Goal: Task Accomplishment & Management: Use online tool/utility

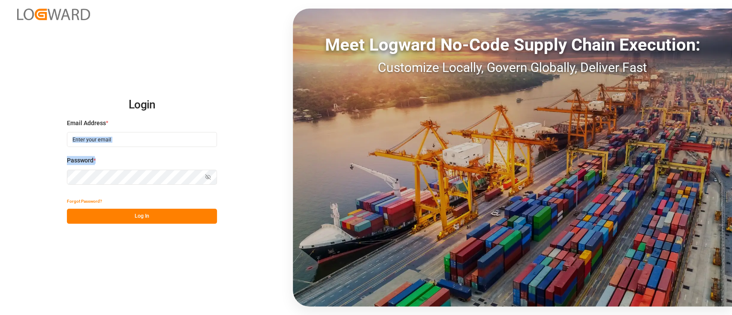
drag, startPoint x: 145, startPoint y: 157, endPoint x: 171, endPoint y: 139, distance: 31.5
click at [171, 139] on div "Email Address * Password * Show password" at bounding box center [142, 156] width 150 height 75
click at [128, 138] on input at bounding box center [142, 139] width 150 height 15
type input "siddartha.raichur@logward.com"
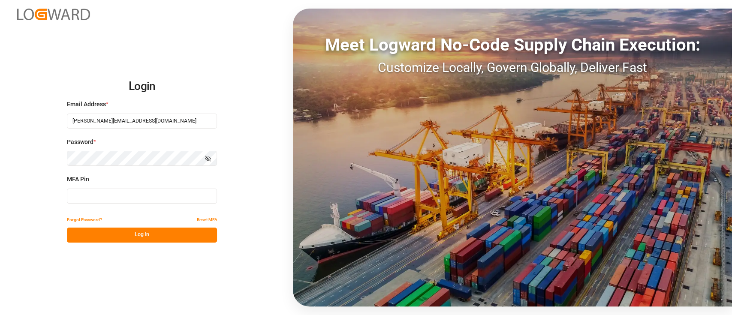
click at [138, 188] on div "MFA Pin" at bounding box center [142, 194] width 150 height 38
type input "847033"
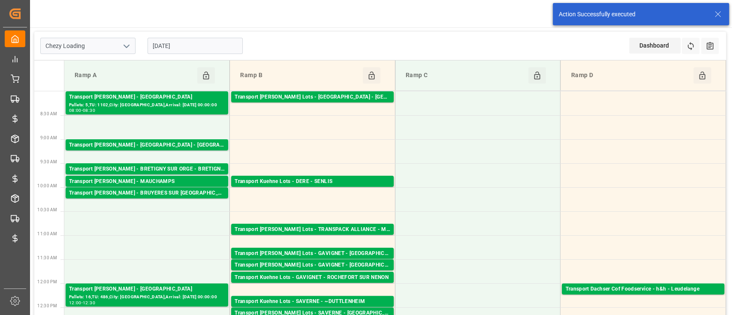
click at [125, 50] on icon "open menu" at bounding box center [126, 46] width 10 height 10
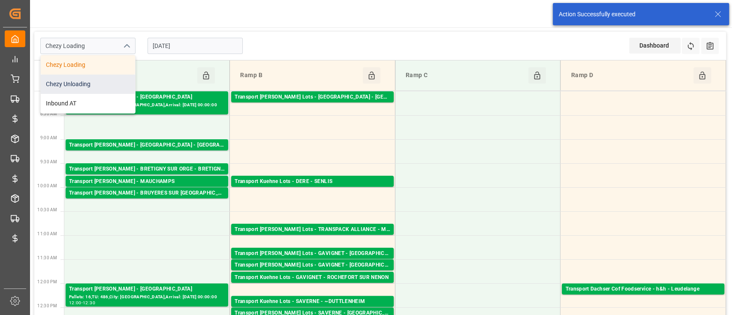
click at [110, 85] on div "Chezy Unloading" at bounding box center [88, 84] width 94 height 19
type input "Chezy Unloading"
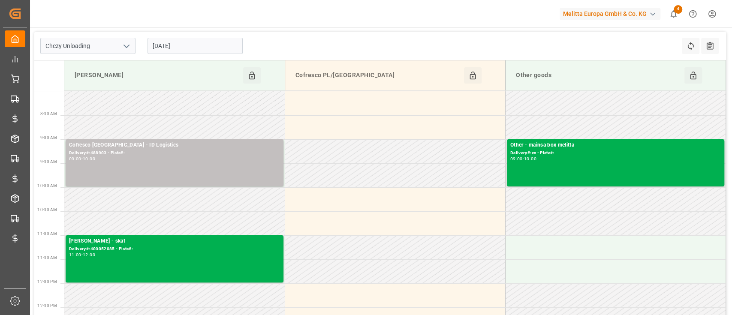
click at [194, 50] on input "[DATE]" at bounding box center [195, 46] width 95 height 16
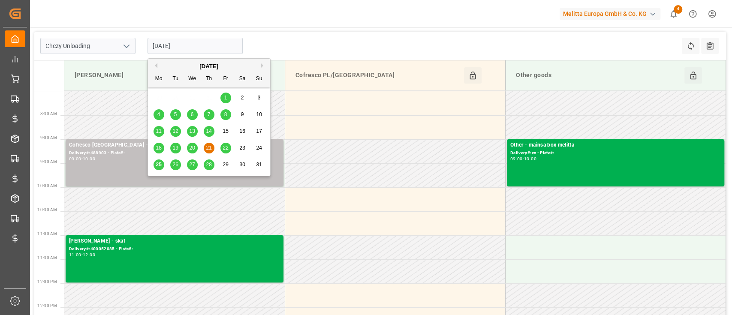
click at [223, 149] on span "22" at bounding box center [226, 148] width 6 height 6
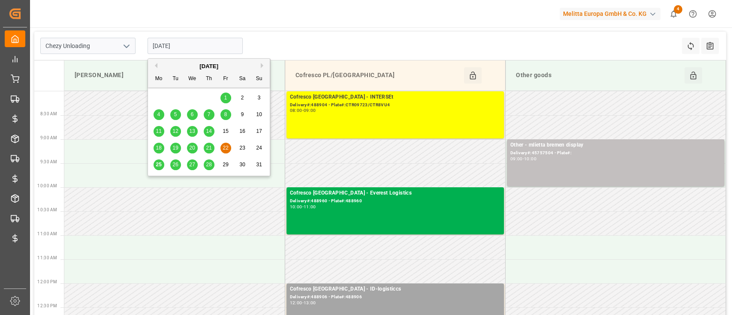
click at [209, 42] on input "[DATE]" at bounding box center [195, 46] width 95 height 16
click at [205, 145] on div "21" at bounding box center [209, 148] width 11 height 10
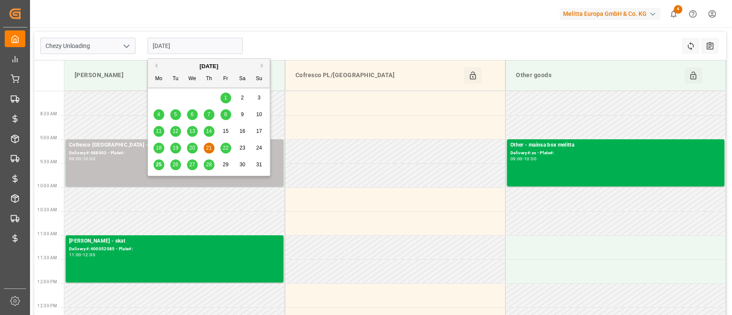
click at [206, 50] on input "[DATE]" at bounding box center [195, 46] width 95 height 16
click at [225, 148] on span "22" at bounding box center [226, 148] width 6 height 6
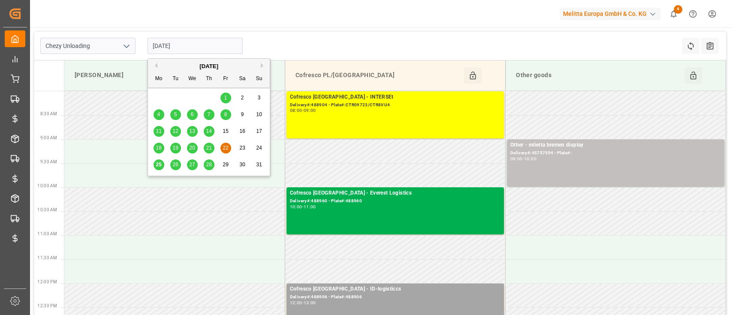
click at [215, 50] on input "22.08.2025" at bounding box center [195, 46] width 95 height 16
click at [210, 148] on span "21" at bounding box center [209, 148] width 6 height 6
type input "[DATE]"
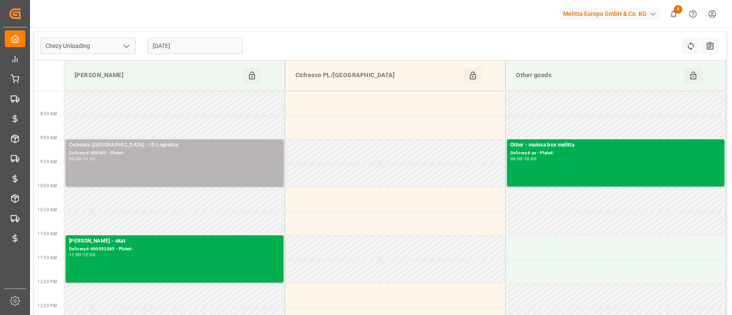
click at [192, 154] on div "Delivery#:488903 - Plate#:" at bounding box center [174, 153] width 211 height 7
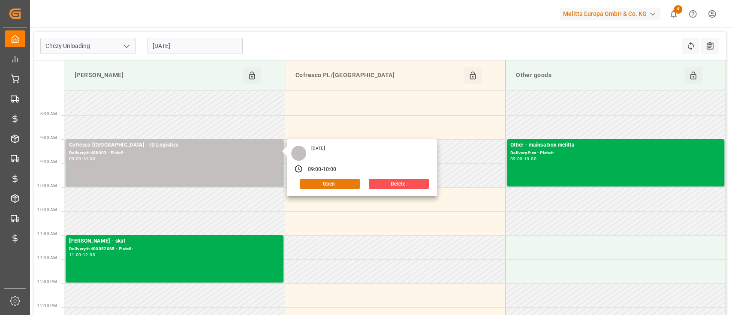
click at [310, 183] on button "Open" at bounding box center [330, 184] width 60 height 10
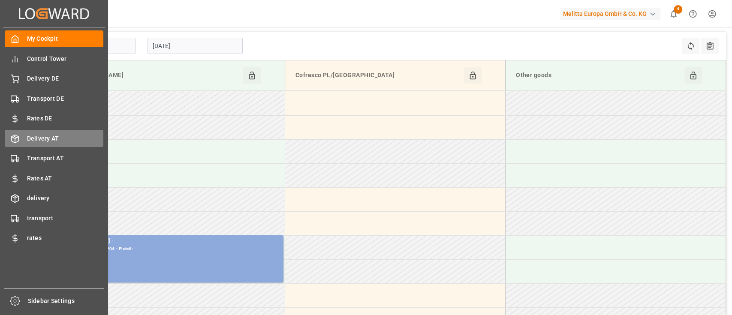
click at [36, 133] on div "Delivery AT Delivery AT" at bounding box center [54, 138] width 99 height 17
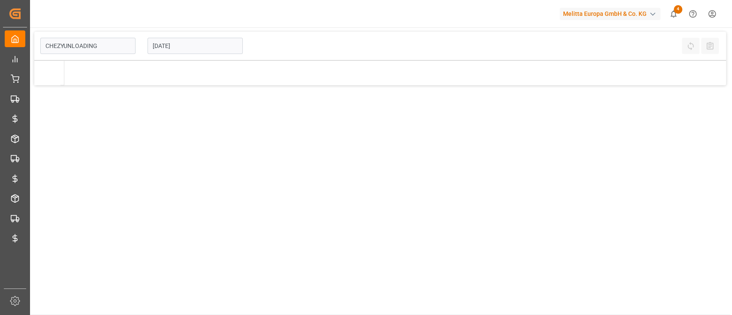
type input "Chezy Unloading"
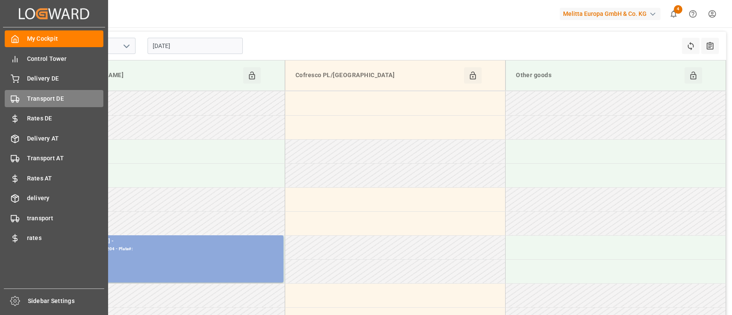
click at [49, 104] on div "Transport DE Transport DE" at bounding box center [54, 98] width 99 height 17
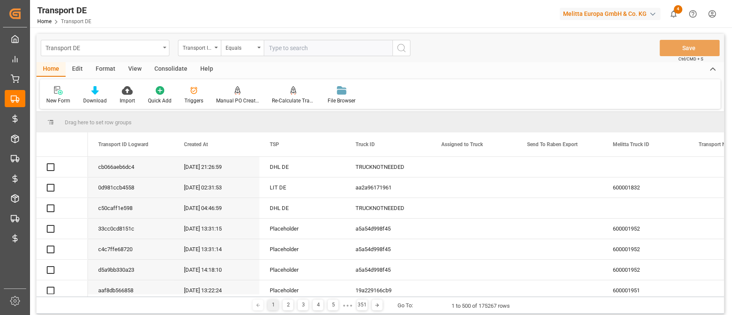
click at [163, 51] on div "Transport DE" at bounding box center [105, 48] width 129 height 16
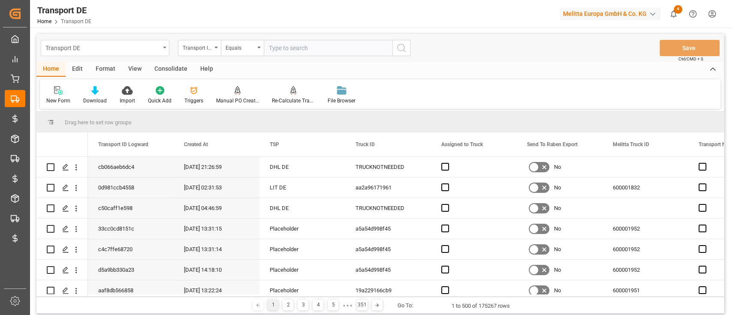
click at [163, 51] on div "Transport DE" at bounding box center [105, 48] width 129 height 16
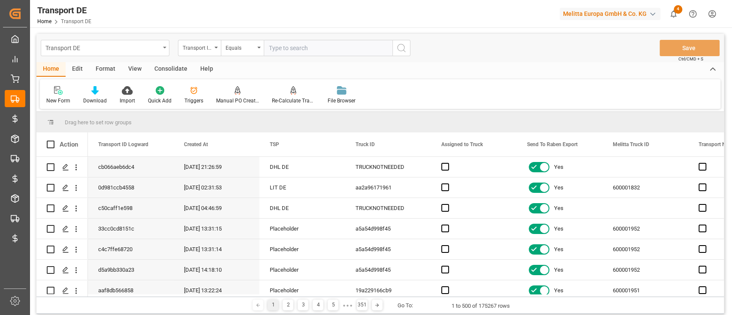
click at [141, 53] on div "Transport DE" at bounding box center [105, 48] width 129 height 16
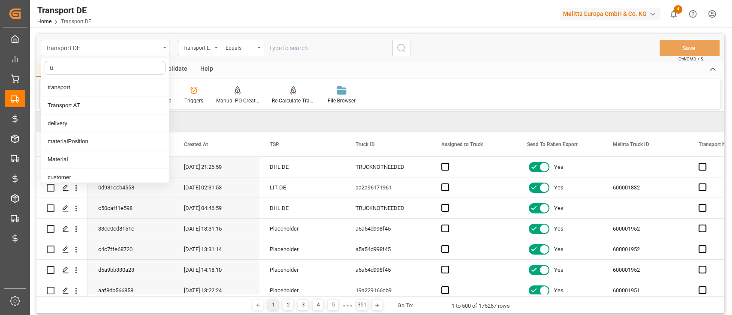
type input "un"
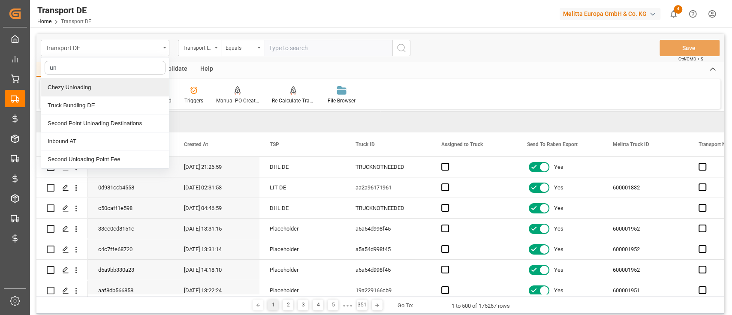
click at [115, 87] on div "Chezy Unloading" at bounding box center [105, 87] width 128 height 18
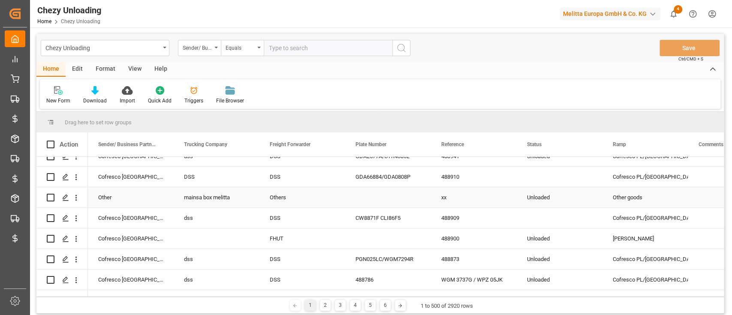
scroll to position [448, 0]
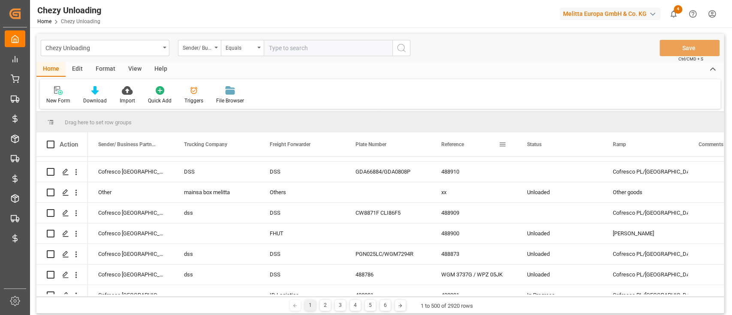
click at [501, 143] on span at bounding box center [503, 145] width 8 height 8
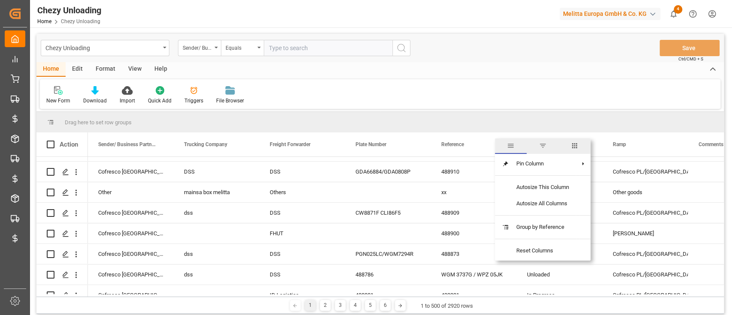
click at [544, 146] on span "filter" at bounding box center [543, 146] width 8 height 8
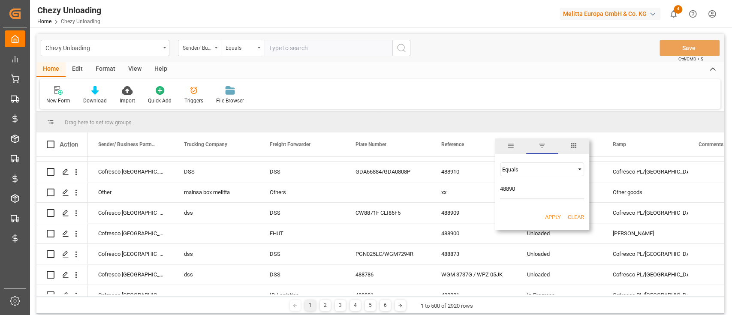
type input "488903"
click at [558, 213] on button "Apply" at bounding box center [553, 217] width 16 height 9
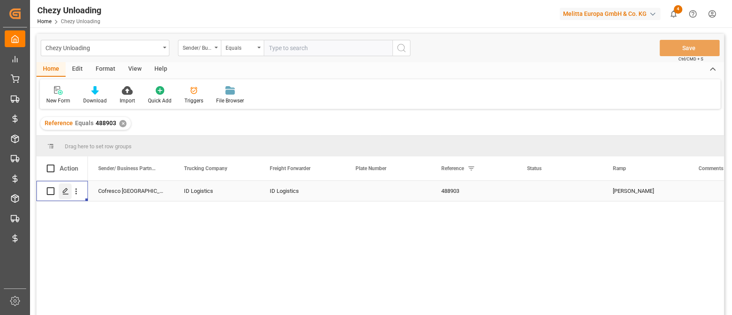
click at [60, 192] on div "Press SPACE to select this row." at bounding box center [65, 192] width 13 height 16
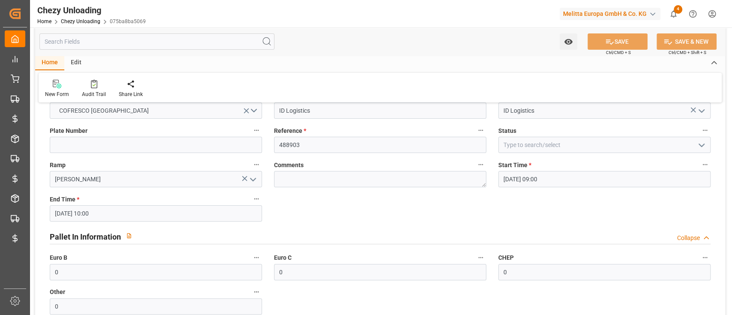
scroll to position [27, 0]
click at [99, 92] on div "Audit Trail" at bounding box center [94, 94] width 24 height 8
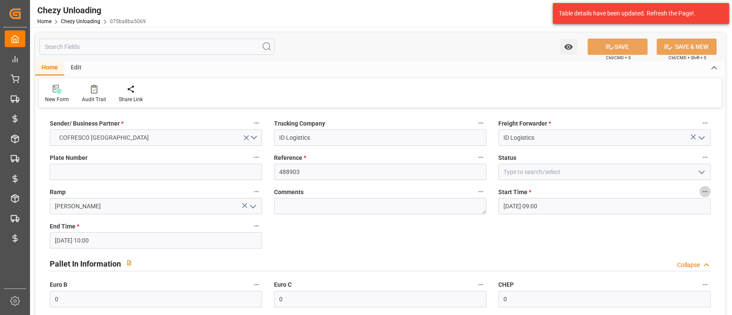
click at [707, 189] on icon "button" at bounding box center [705, 191] width 7 height 7
click at [685, 210] on li "Audits" at bounding box center [696, 206] width 57 height 14
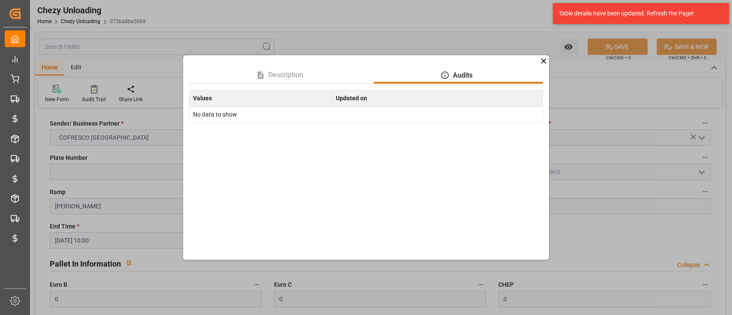
click at [549, 57] on div "Description Audits Values Updated on No data to show" at bounding box center [366, 157] width 732 height 315
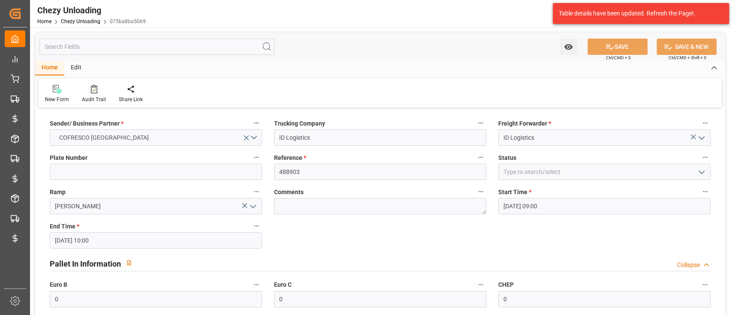
click at [92, 91] on icon at bounding box center [94, 89] width 6 height 9
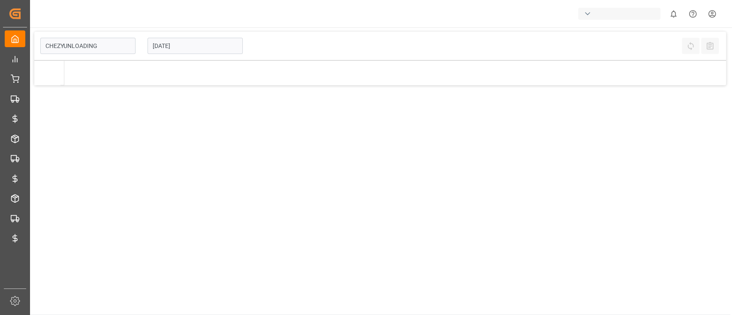
type input "Chezy Unloading"
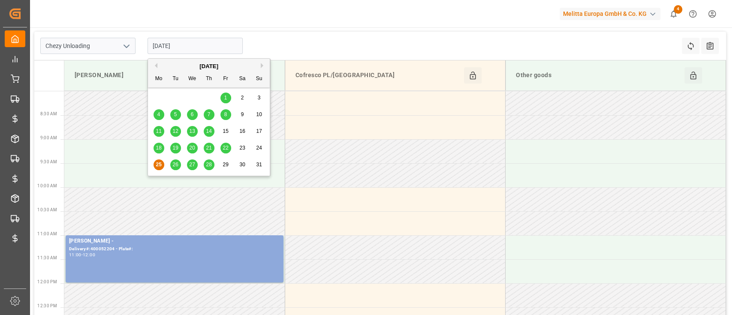
click at [223, 46] on input "[DATE]" at bounding box center [195, 46] width 95 height 16
click at [207, 151] on div "21" at bounding box center [209, 148] width 11 height 10
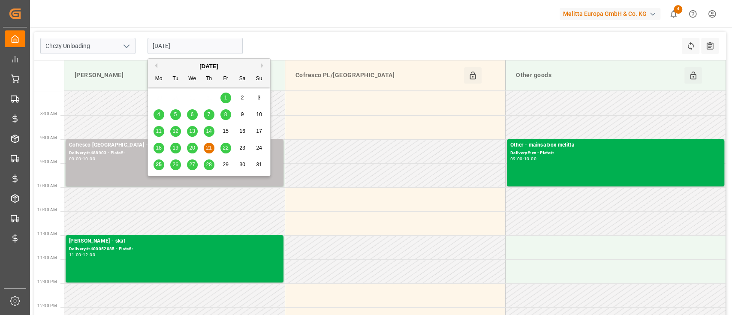
click at [203, 39] on input "[DATE]" at bounding box center [195, 46] width 95 height 16
click at [227, 145] on div "22" at bounding box center [225, 148] width 11 height 10
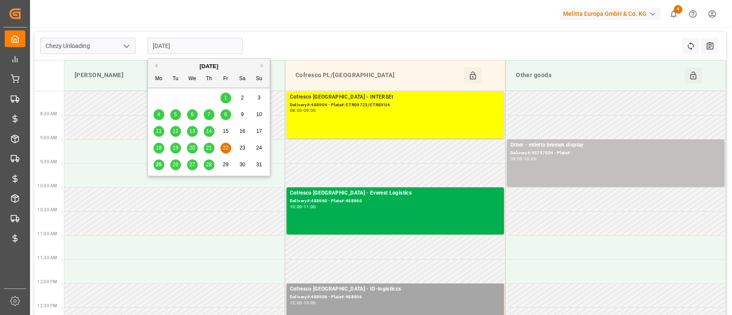
click at [191, 41] on input "22.08.2025" at bounding box center [195, 46] width 95 height 16
click at [210, 145] on div "21" at bounding box center [209, 148] width 11 height 10
type input "[DATE]"
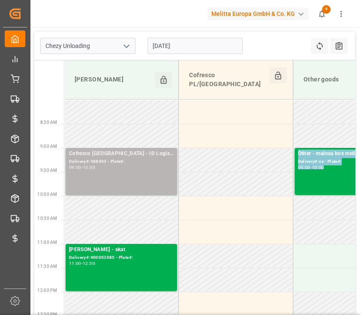
drag, startPoint x: 129, startPoint y: 197, endPoint x: 131, endPoint y: 179, distance: 18.1
click at [122, 162] on div "Cofresco Poland - ID Logistics Delivery#:488903 - Plate#: 09:00 - 10:00" at bounding box center [121, 172] width 105 height 44
click at [120, 150] on div "Cofresco [GEOGRAPHIC_DATA] - ID Logistics" at bounding box center [121, 154] width 105 height 9
click at [127, 166] on div "09:00 - 10:00" at bounding box center [121, 168] width 105 height 5
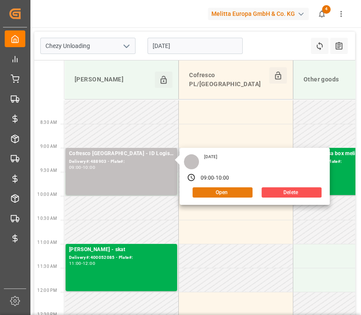
click at [209, 187] on button "Open" at bounding box center [223, 192] width 60 height 10
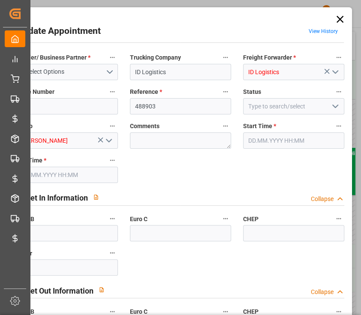
type input "0"
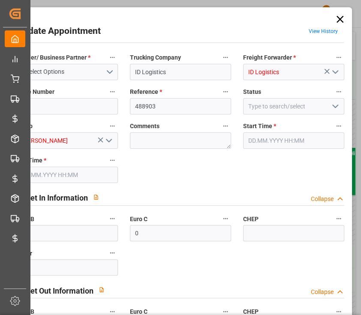
type input "0"
type input "21.08.2025 09:00"
type input "21.08.2025 10:00"
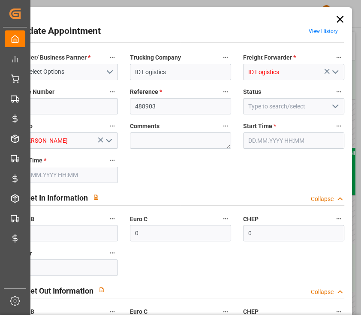
type input "18.08.2025 07:28"
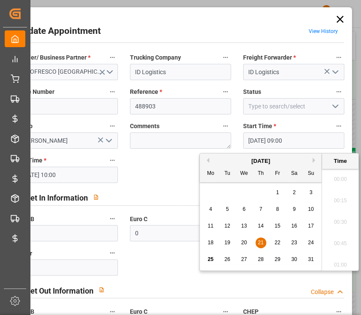
click at [311, 139] on input "21.08.2025 09:00" at bounding box center [293, 141] width 101 height 16
click at [277, 243] on span "22" at bounding box center [277, 243] width 6 height 6
type input "22.08.2025 09:00"
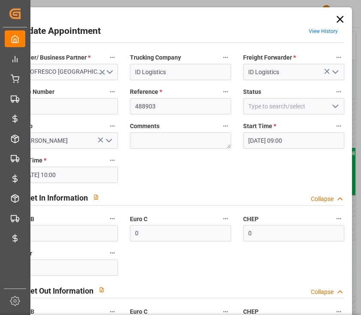
click at [159, 187] on div "Pallet In Information Collapse" at bounding box center [181, 198] width 340 height 24
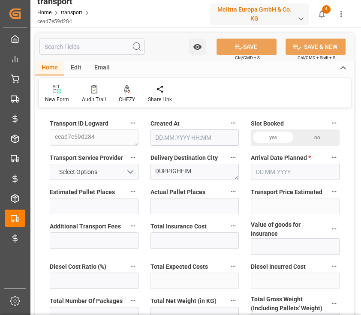
type input "2"
type input "1"
type input "87.42"
type input "0"
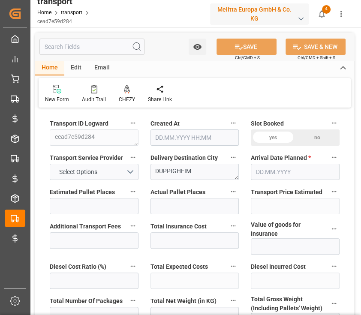
type input "0"
type input "85.1034"
type input "-2.3166"
type input "1"
type input "299.56"
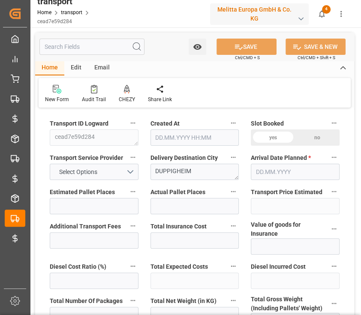
type input "397.578"
type input "1093.71"
type input "67"
type input "1"
type input "16"
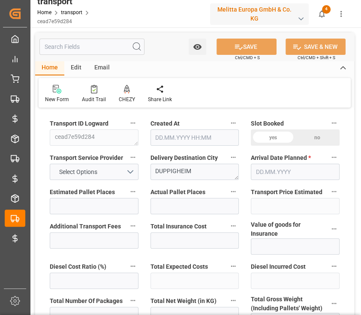
type input "2"
type input "101"
type input "348.688"
type input "0"
type input "4710.8598"
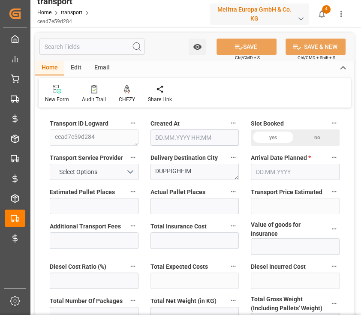
type input "0"
type input "21"
type input "35"
type input "20.08.2025 11:58"
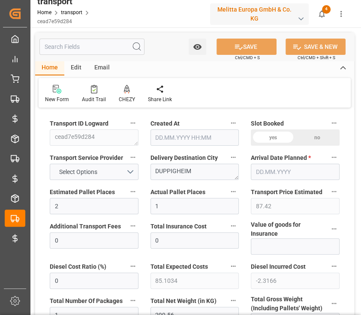
type input "27.08.2025"
type input "[DATE]"
type input "25.08.2025"
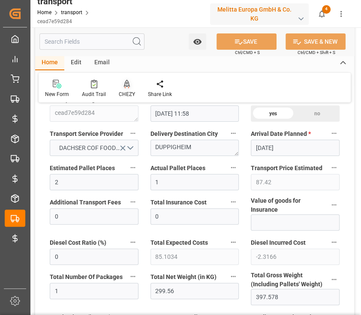
click at [125, 95] on div "CHEZY" at bounding box center [127, 94] width 16 height 8
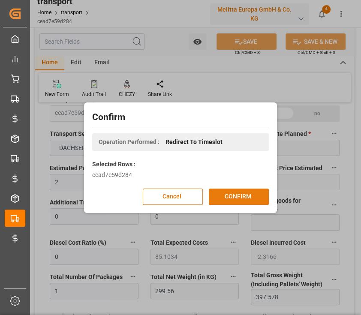
click at [232, 193] on button "CONFIRM" at bounding box center [239, 197] width 60 height 16
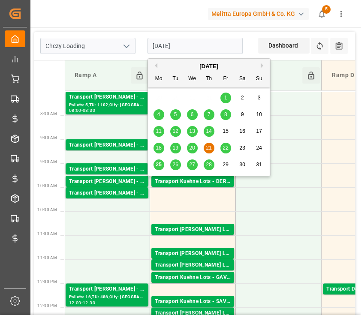
click at [189, 53] on input "[DATE]" at bounding box center [195, 46] width 95 height 16
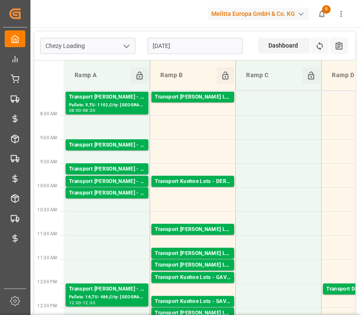
click at [112, 46] on input "Chezy Loading" at bounding box center [87, 46] width 95 height 16
click at [121, 44] on button "open menu" at bounding box center [126, 45] width 13 height 13
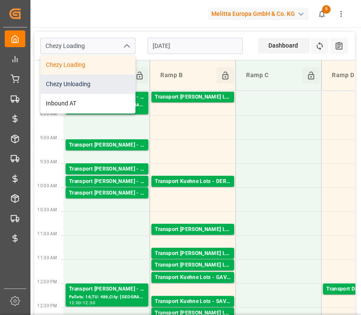
click at [102, 92] on div "Chezy Unloading" at bounding box center [88, 84] width 94 height 19
type input "Chezy Unloading"
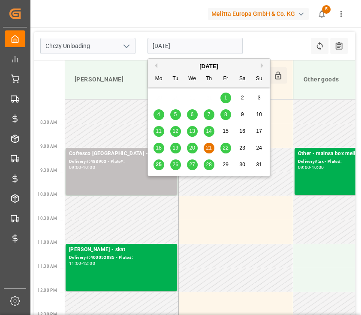
click at [198, 49] on input "[DATE]" at bounding box center [195, 46] width 95 height 16
click at [210, 147] on span "21" at bounding box center [209, 148] width 6 height 6
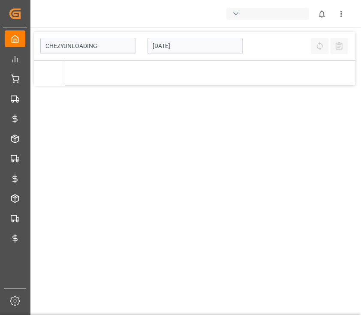
type input "Chezy Unloading"
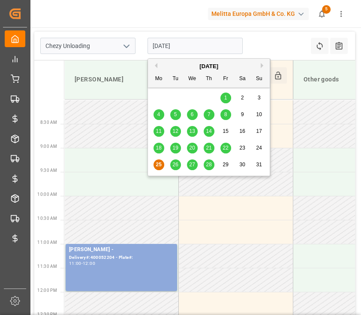
click at [216, 48] on input "25.08.2025" at bounding box center [195, 46] width 95 height 16
click at [212, 149] on div "21" at bounding box center [209, 148] width 11 height 10
type input "21.08.2025"
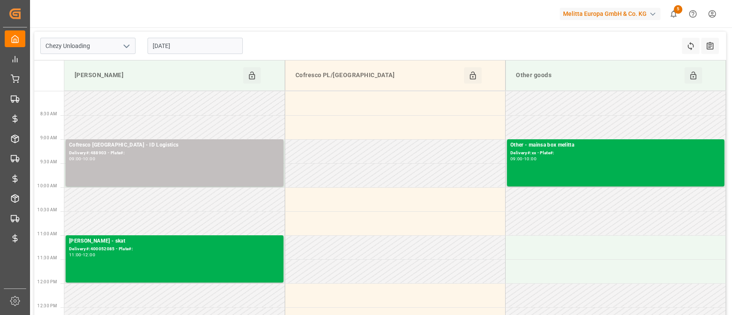
click at [361, 14] on div "Melitta Europa GmbH & Co. KG 5 Notifications Only show unread All Mark all cate…" at bounding box center [378, 13] width 708 height 27
click at [361, 18] on div at bounding box center [518, 13] width 72 height 15
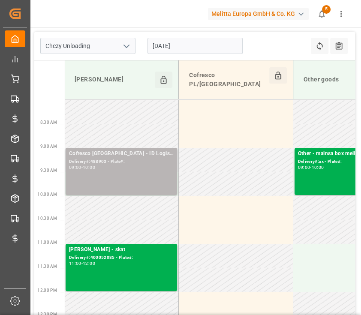
click at [163, 175] on div "Cofresco Poland - ID Logistics Delivery#:488903 - Plate#: 09:00 - 10:00" at bounding box center [121, 172] width 105 height 44
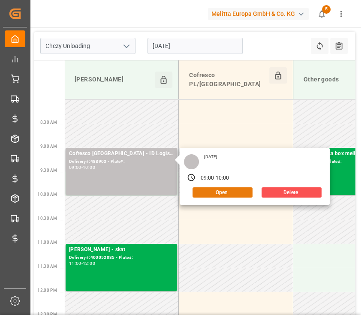
click at [229, 187] on button "Open" at bounding box center [223, 192] width 60 height 10
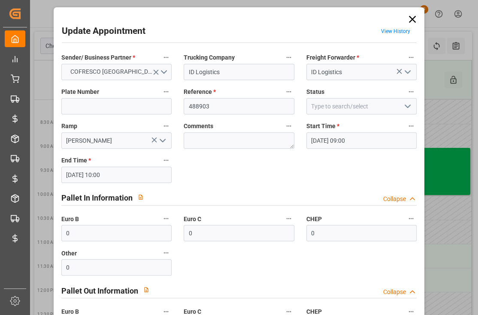
click at [361, 15] on icon at bounding box center [412, 19] width 12 height 12
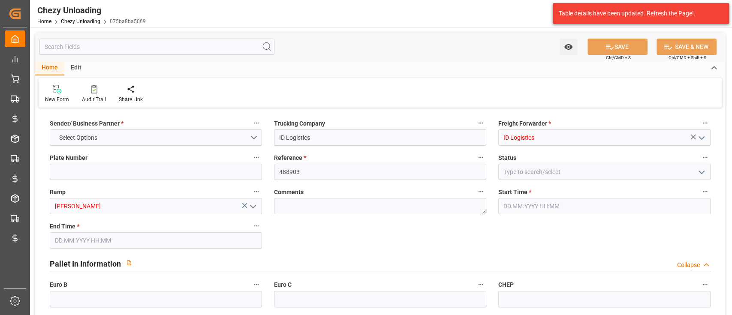
type input "0"
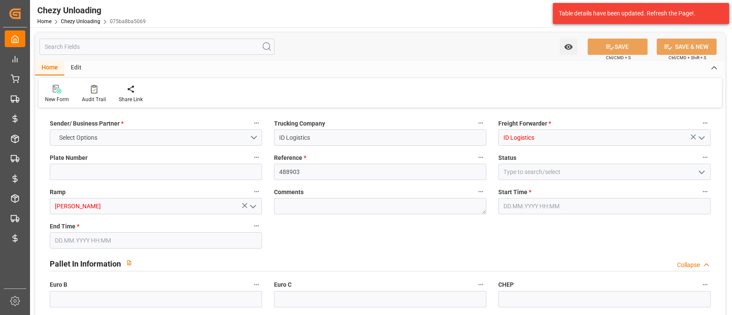
type input "0"
type input "[DATE] 09:00"
type input "[DATE] 10:00"
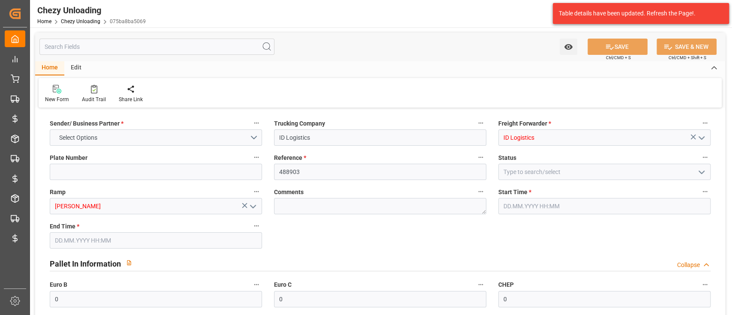
type input "[DATE] 07:28"
